Goal: Check status: Check status

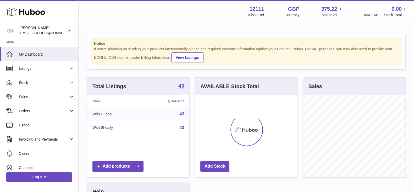
scroll to position [82, 102]
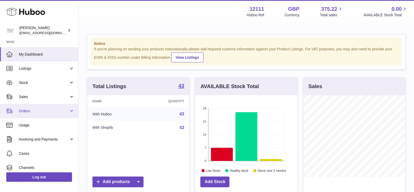
click at [40, 108] on link "Orders" at bounding box center [39, 111] width 78 height 14
click at [34, 106] on link "Orders" at bounding box center [39, 111] width 78 height 14
click at [34, 112] on span "Orders" at bounding box center [44, 110] width 50 height 5
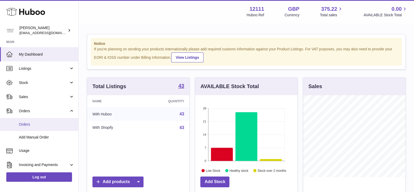
click at [29, 122] on span "Orders" at bounding box center [47, 124] width 56 height 5
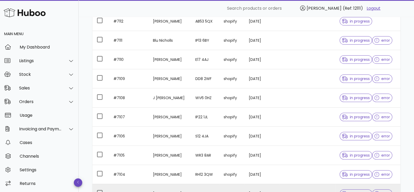
scroll to position [65, 0]
